Goal: Navigation & Orientation: Go to known website

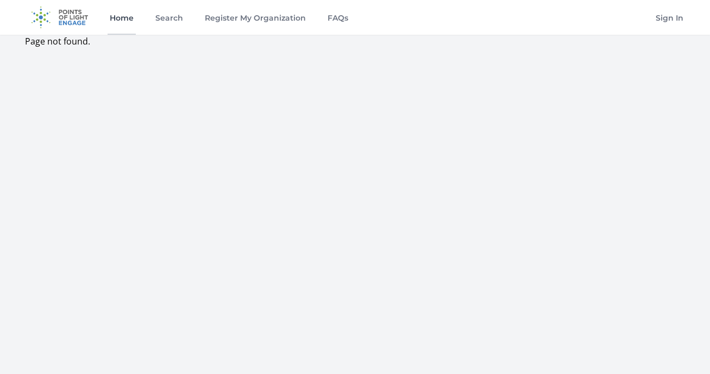
click at [122, 20] on link "Home" at bounding box center [122, 17] width 28 height 35
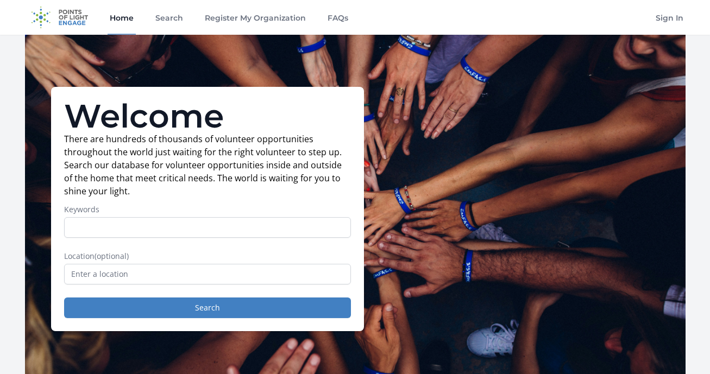
click at [74, 15] on img at bounding box center [60, 17] width 70 height 35
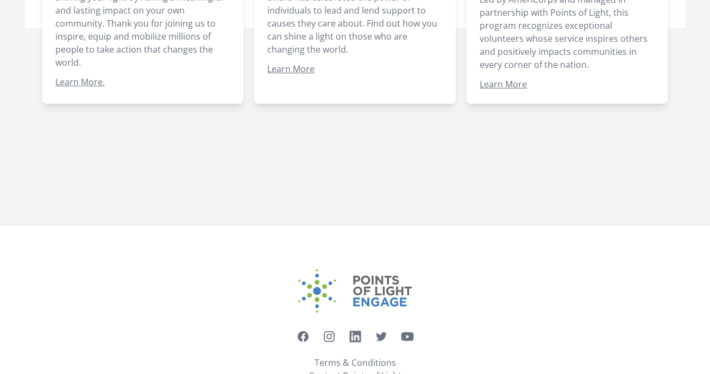
scroll to position [983, 0]
